Goal: Transaction & Acquisition: Obtain resource

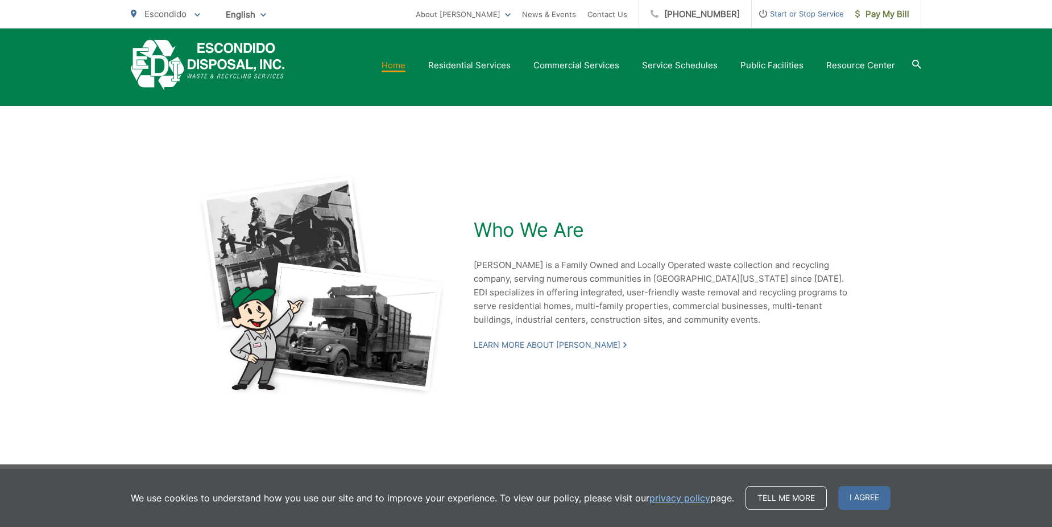
scroll to position [2423, 0]
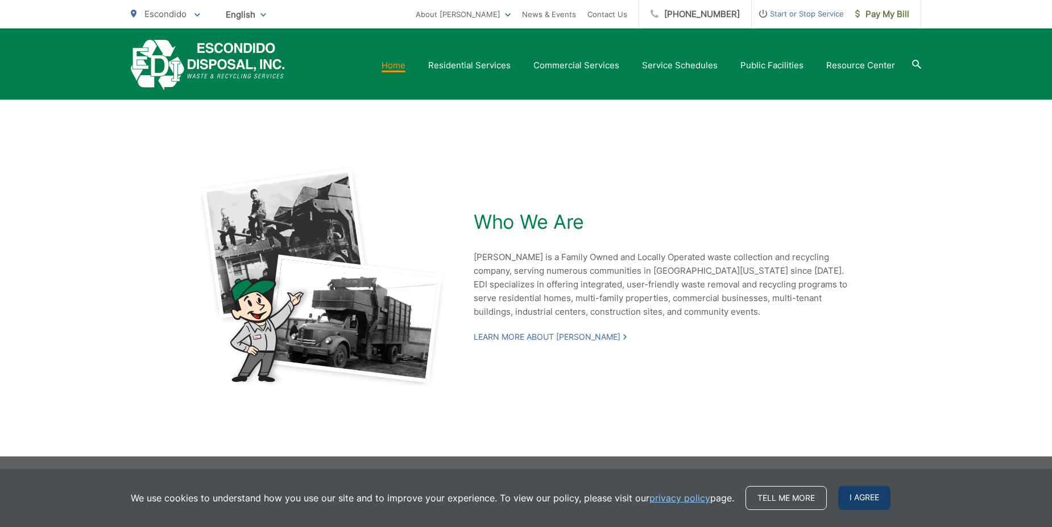
click at [869, 493] on span "I agree" at bounding box center [864, 498] width 52 height 24
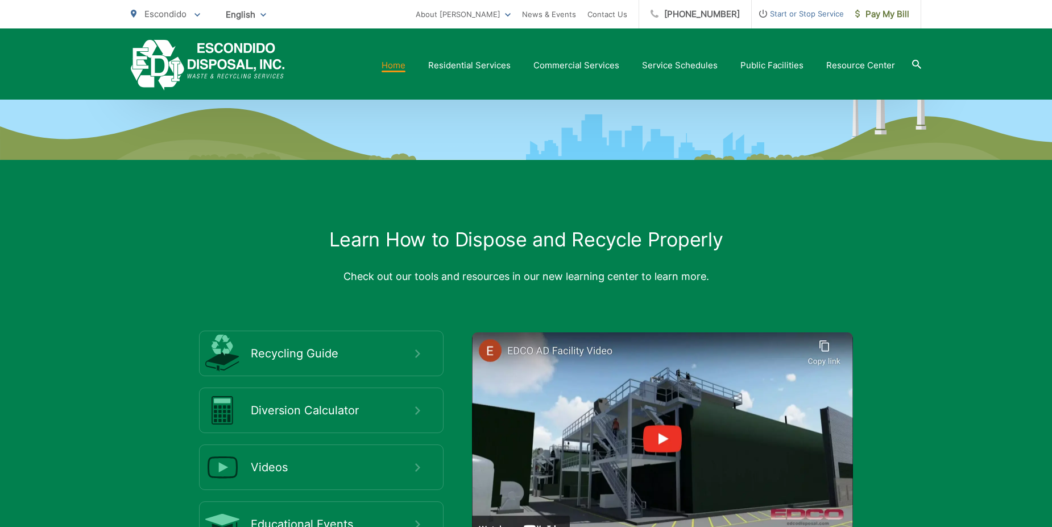
scroll to position [1911, 0]
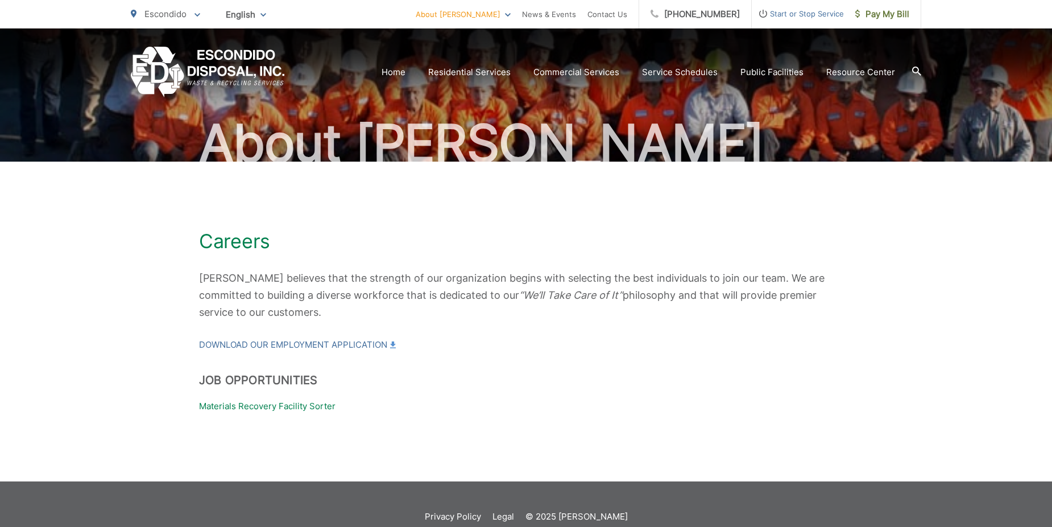
scroll to position [91, 0]
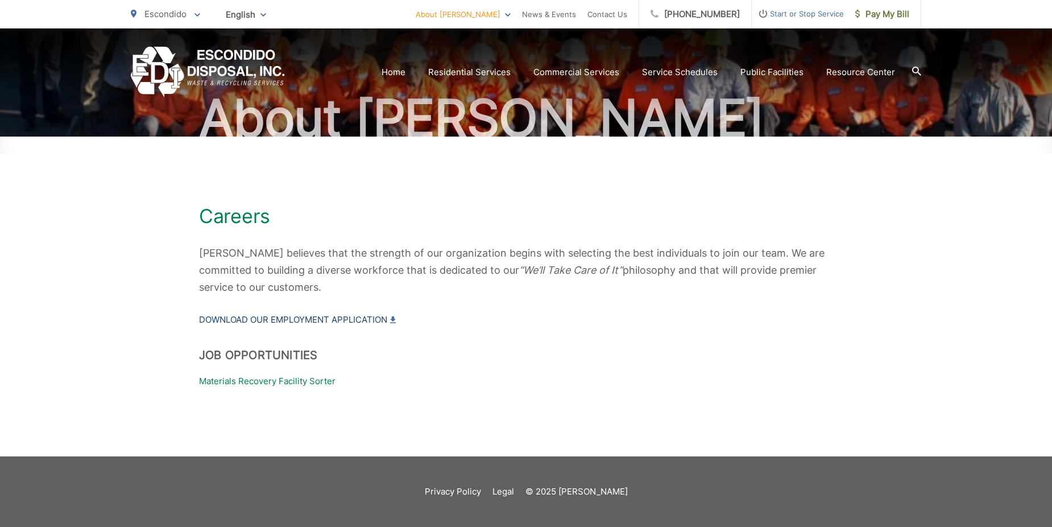
click at [261, 320] on link "Download our Employment Application" at bounding box center [297, 320] width 197 height 14
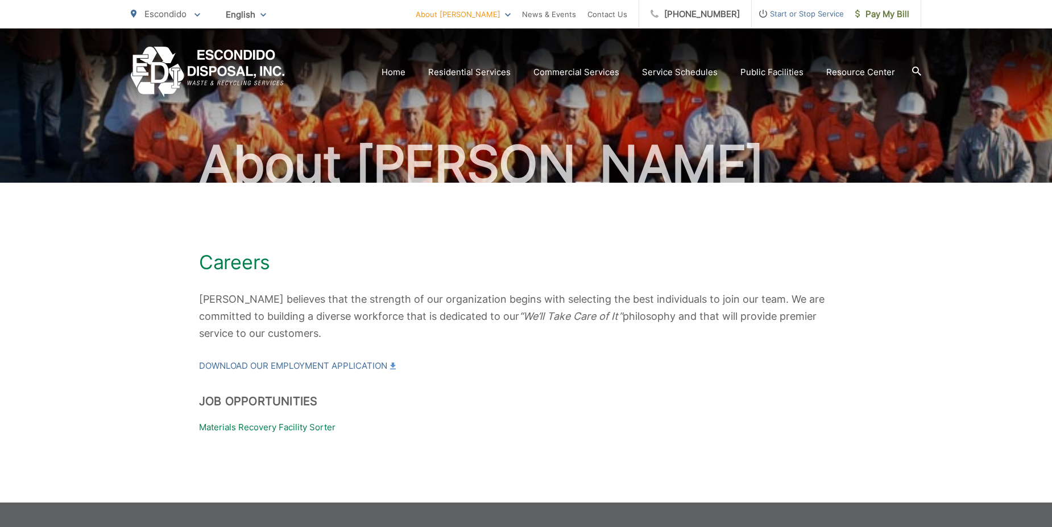
scroll to position [91, 0]
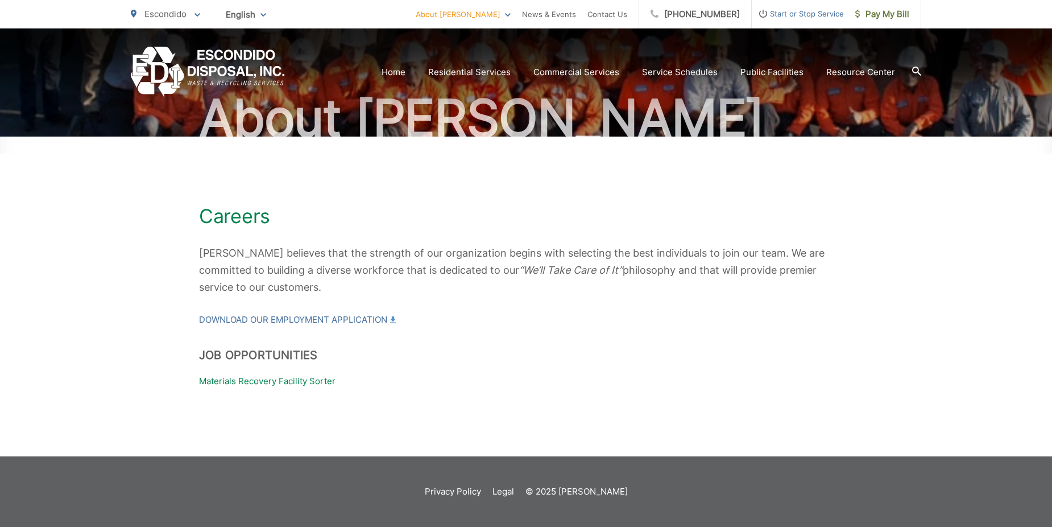
click at [267, 375] on p "Materials Recovery Facility Sorter" at bounding box center [526, 381] width 654 height 14
click at [264, 384] on p "Materials Recovery Facility Sorter" at bounding box center [526, 381] width 654 height 14
click at [263, 383] on p "Materials Recovery Facility Sorter" at bounding box center [526, 381] width 654 height 14
drag, startPoint x: 263, startPoint y: 383, endPoint x: 375, endPoint y: 394, distance: 113.2
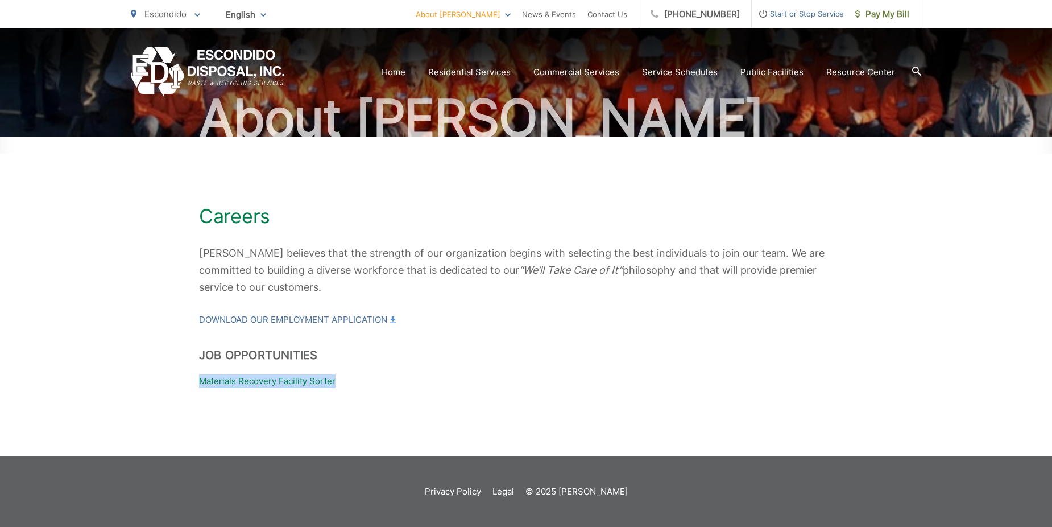
click at [375, 394] on div "Careers EDI believes that the strength of our organization begins with selectin…" at bounding box center [526, 297] width 791 height 320
click at [300, 379] on p "Materials Recovery Facility Sorter" at bounding box center [526, 381] width 654 height 14
click at [297, 380] on p "Materials Recovery Facility Sorter" at bounding box center [526, 381] width 654 height 14
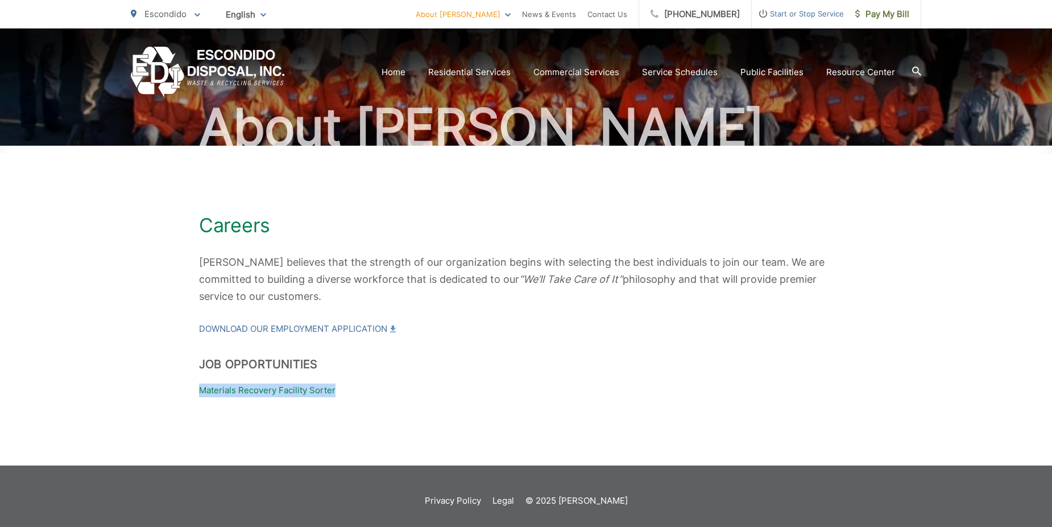
scroll to position [0, 0]
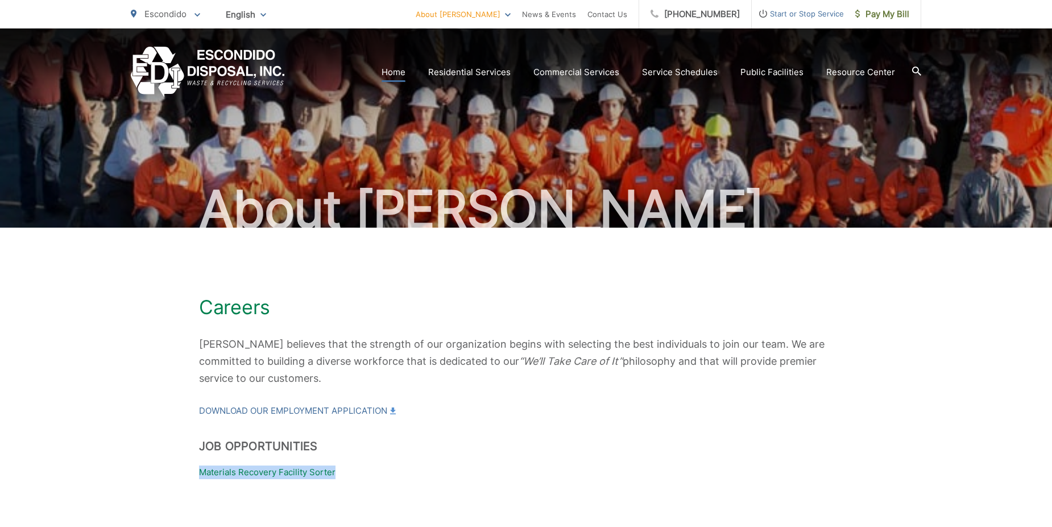
click at [406, 69] on link "Home" at bounding box center [394, 72] width 24 height 14
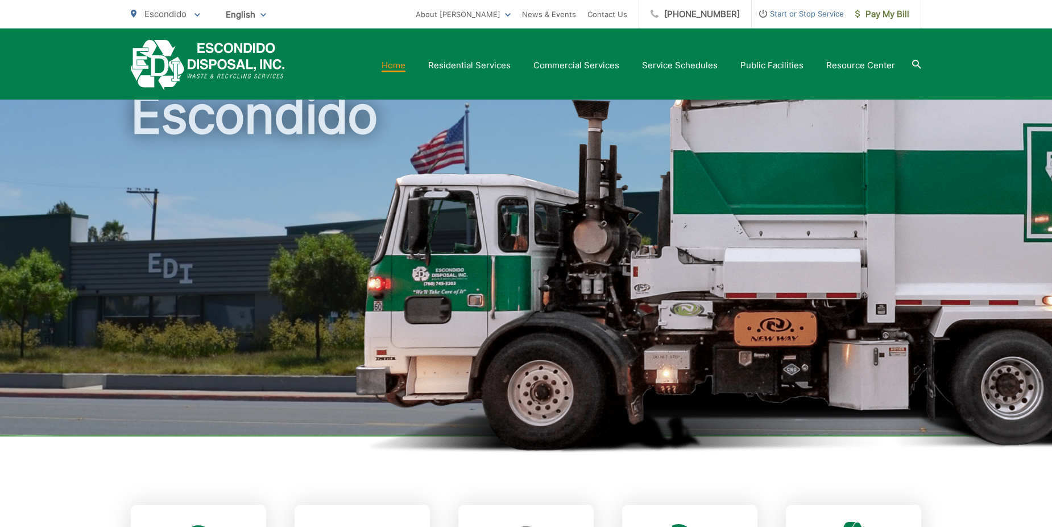
scroll to position [57, 0]
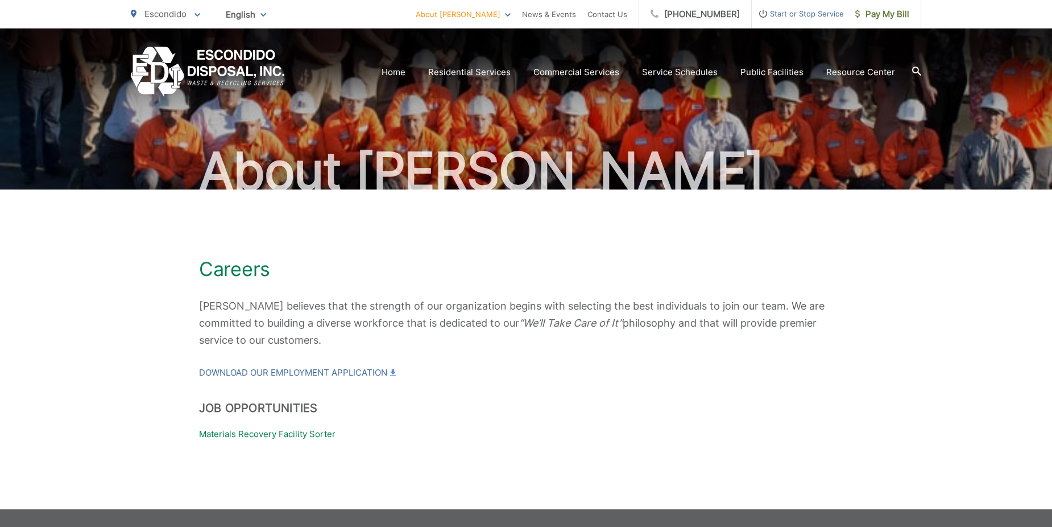
scroll to position [57, 0]
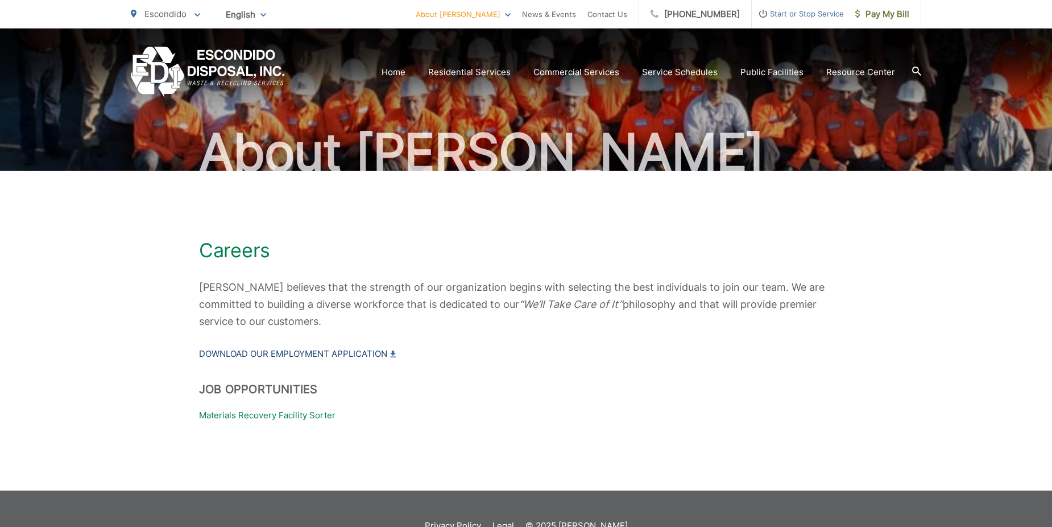
click at [346, 348] on link "Download our Employment Application" at bounding box center [297, 354] width 197 height 14
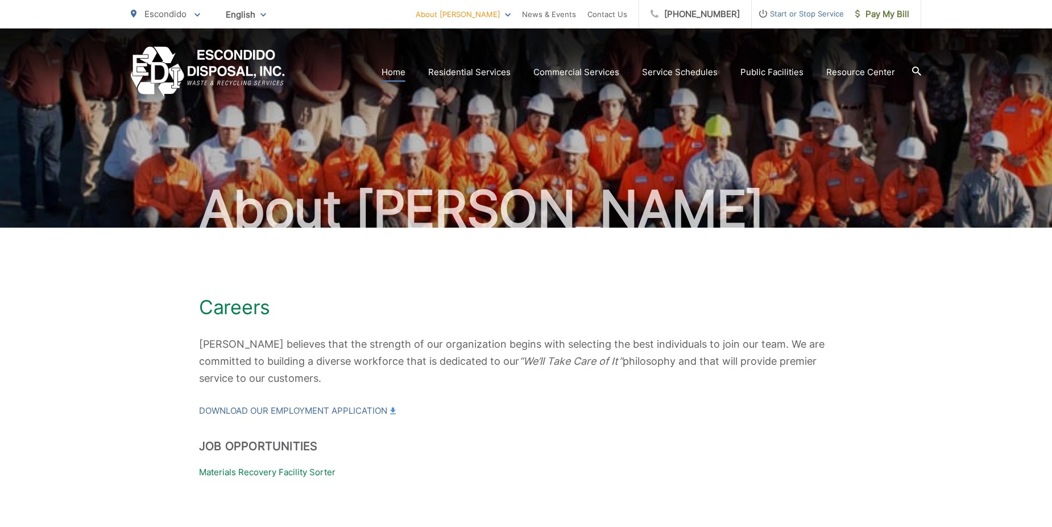
click at [400, 69] on link "Home" at bounding box center [394, 72] width 24 height 14
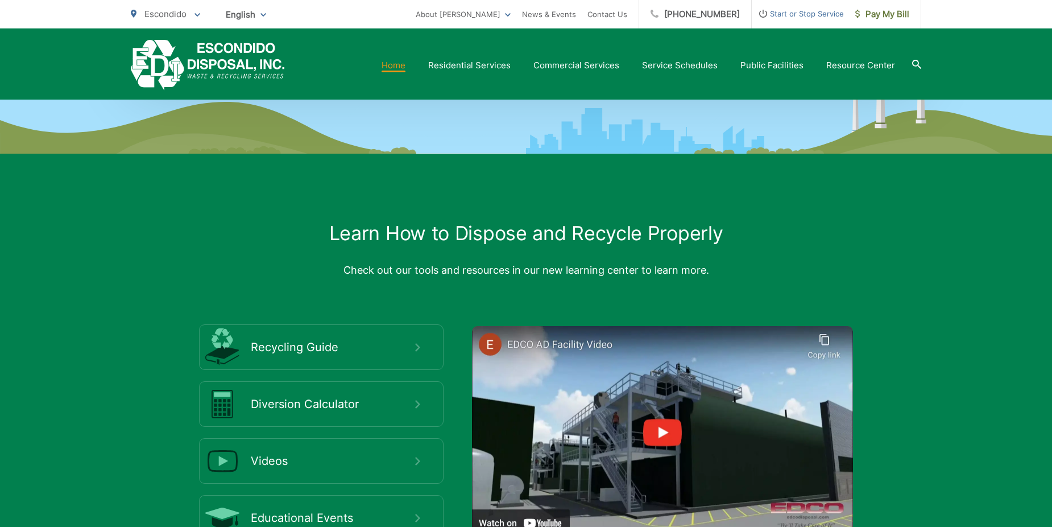
scroll to position [1911, 0]
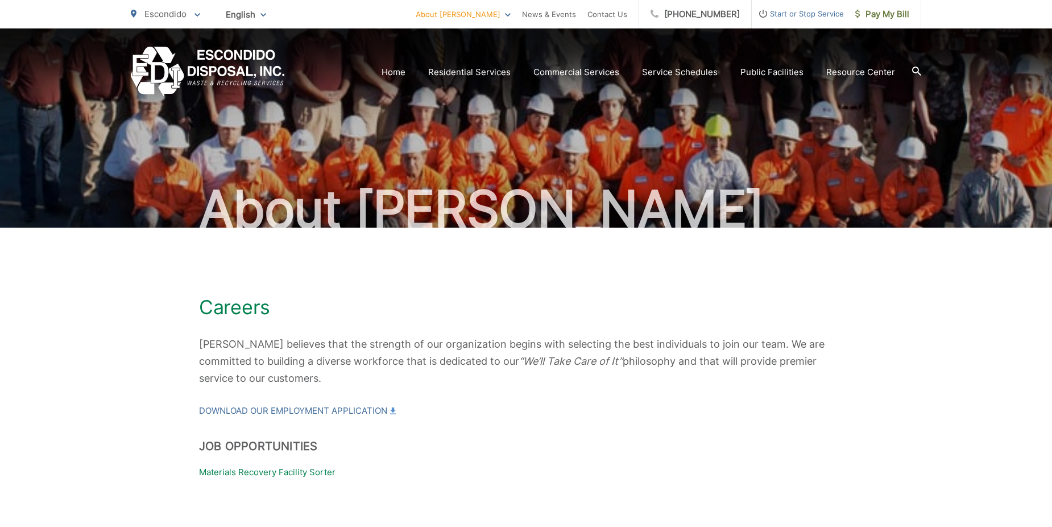
scroll to position [91, 0]
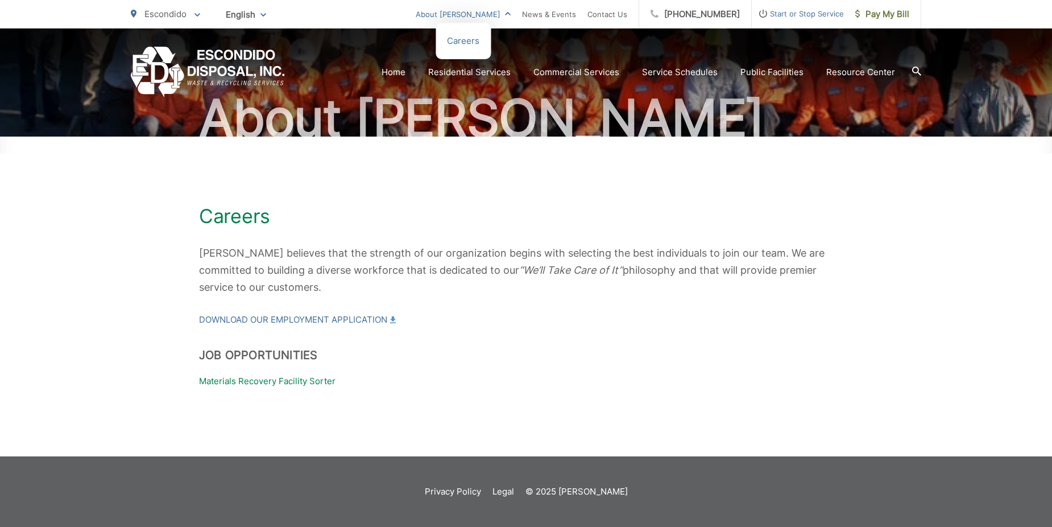
click at [511, 13] on link "About [PERSON_NAME]" at bounding box center [463, 14] width 95 height 14
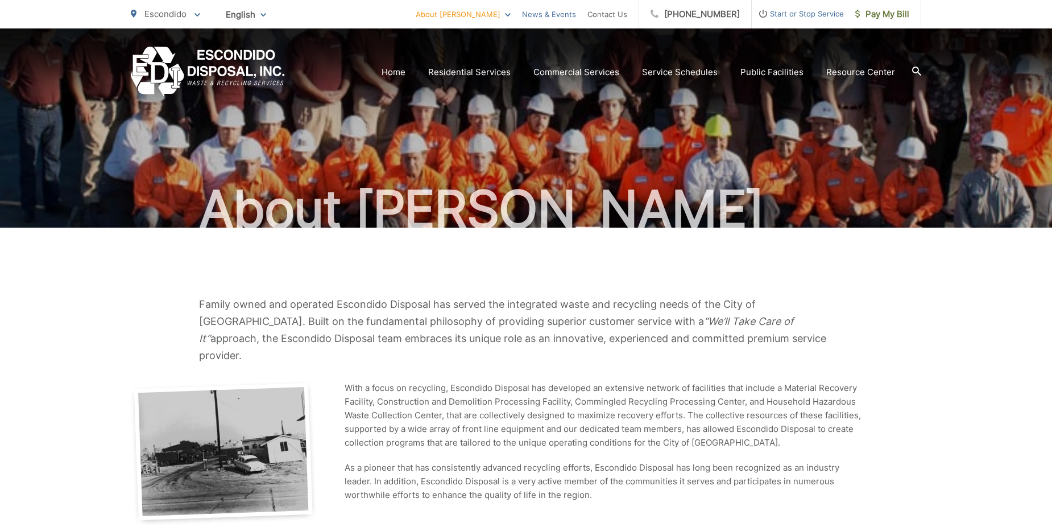
click at [556, 18] on link "News & Events" at bounding box center [549, 14] width 54 height 14
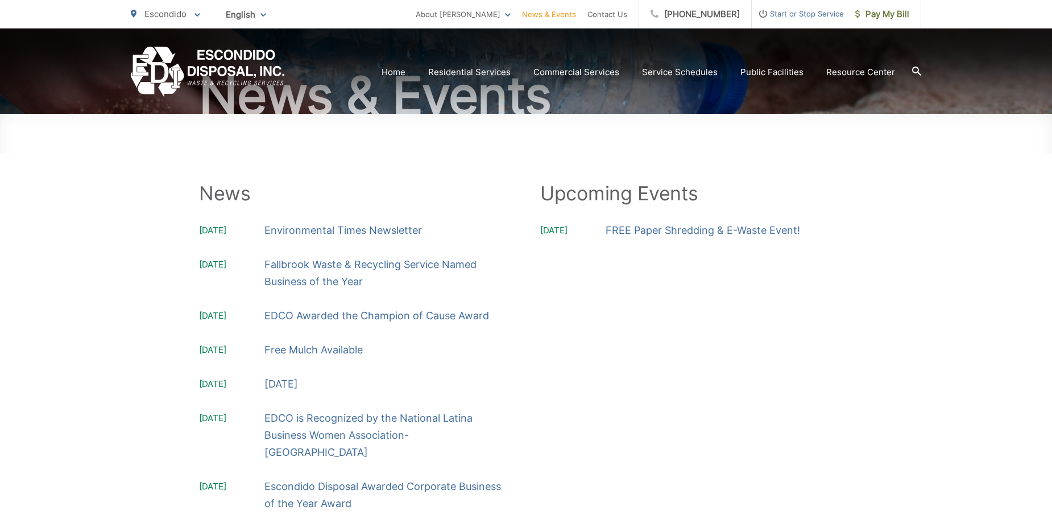
scroll to position [228, 0]
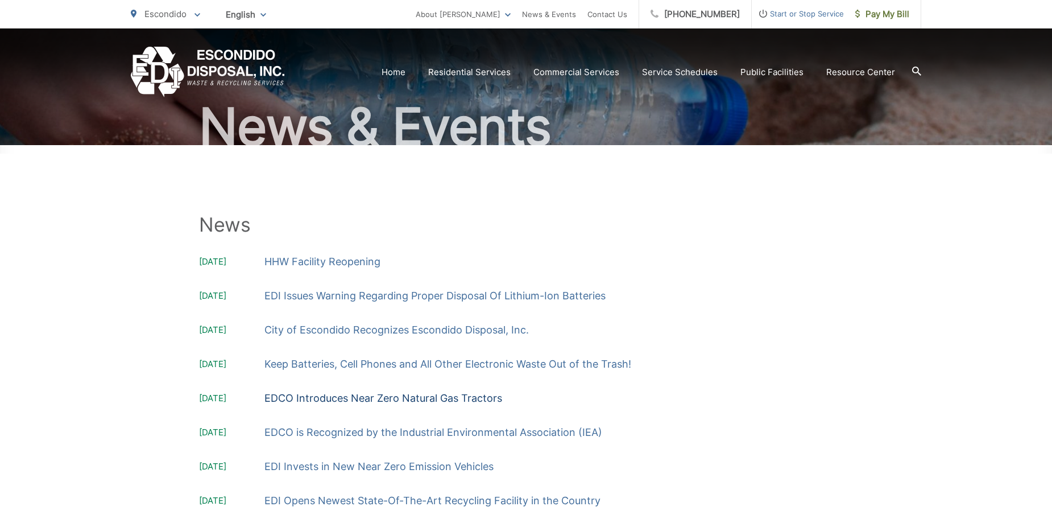
scroll to position [57, 0]
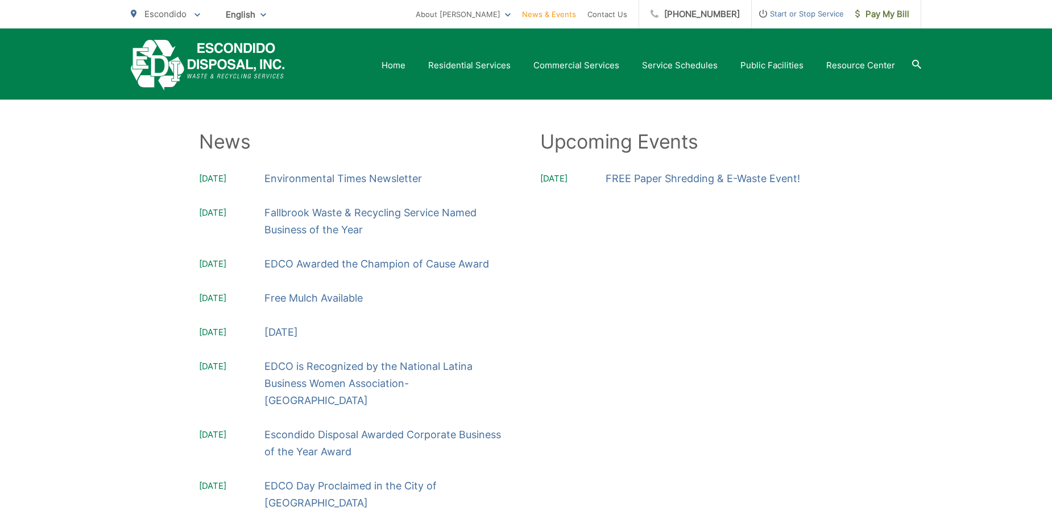
scroll to position [114, 0]
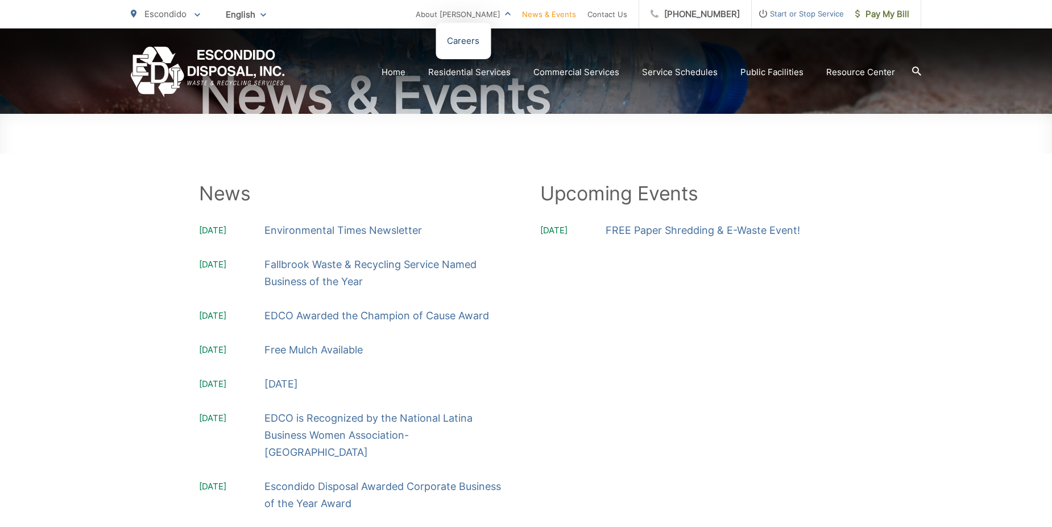
click at [479, 40] on link "Careers" at bounding box center [463, 41] width 32 height 14
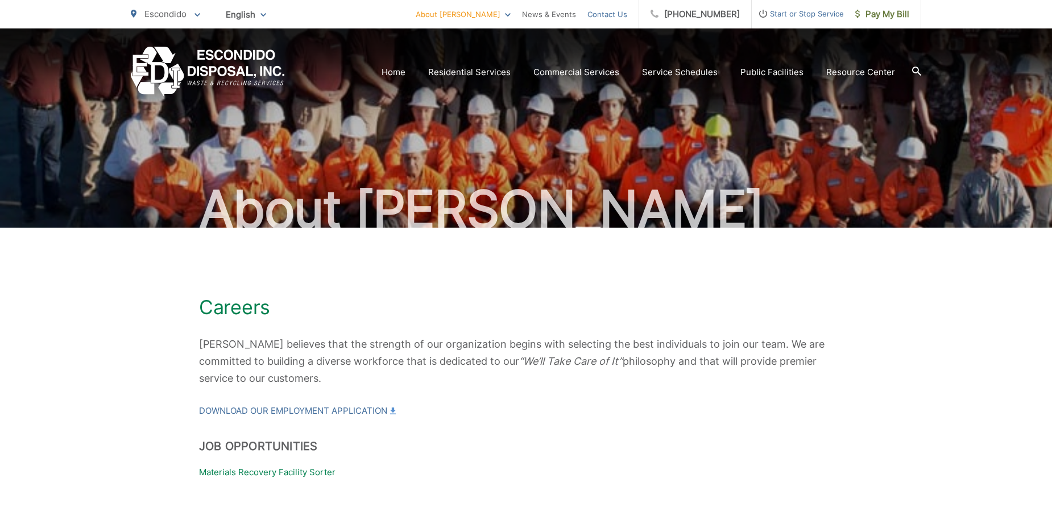
click at [615, 10] on link "Contact Us" at bounding box center [608, 14] width 40 height 14
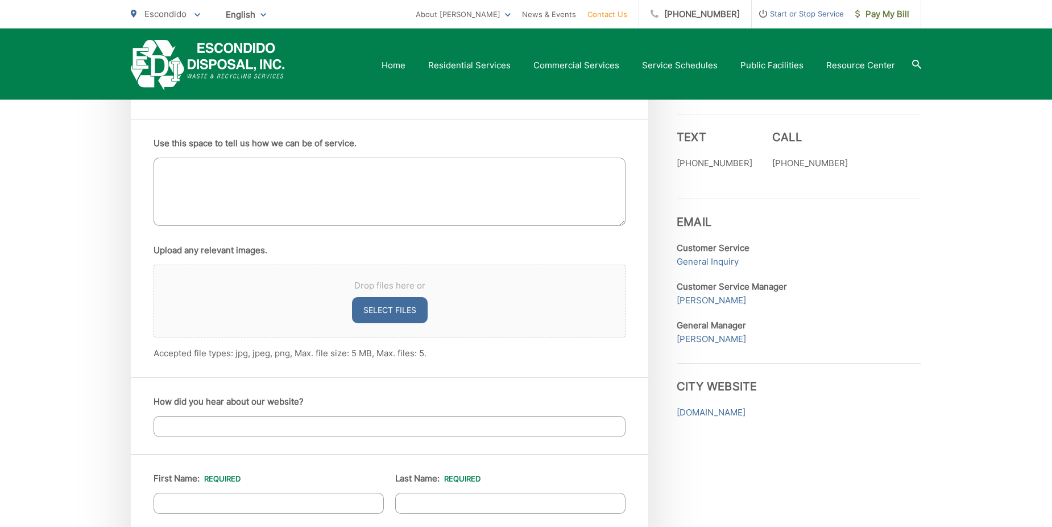
scroll to position [569, 0]
